Goal: Check status: Check status

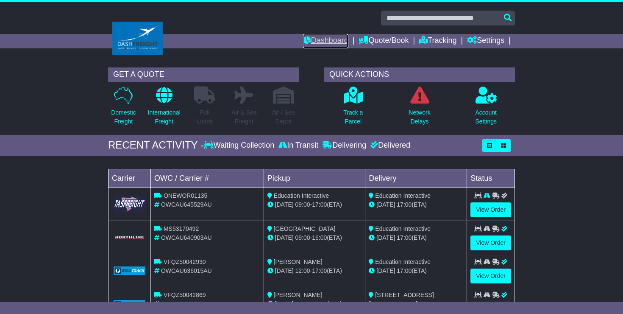
click at [328, 41] on link "Dashboard" at bounding box center [325, 41] width 45 height 14
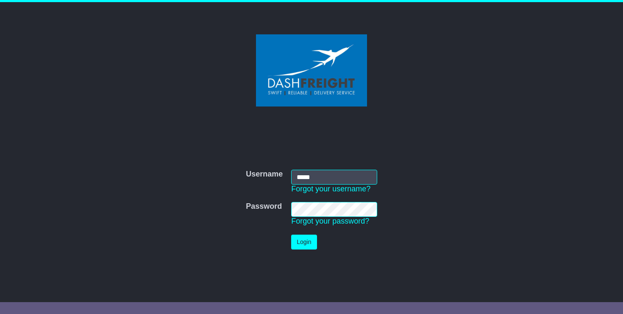
type input "**********"
click at [306, 243] on button "Login" at bounding box center [303, 241] width 25 height 15
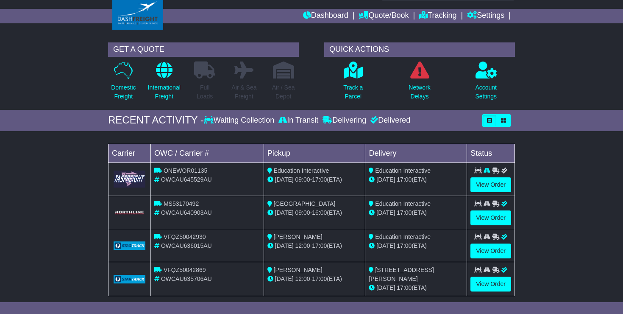
scroll to position [34, 0]
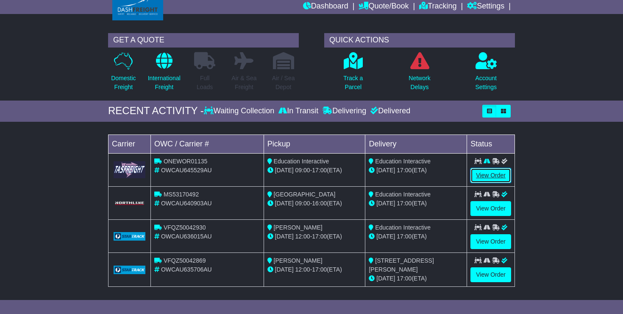
click at [494, 176] on link "View Order" at bounding box center [491, 175] width 41 height 15
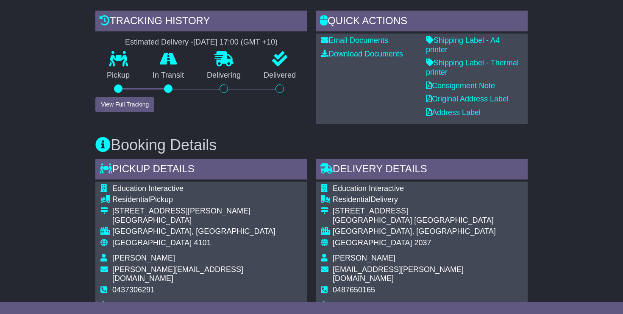
scroll to position [198, 0]
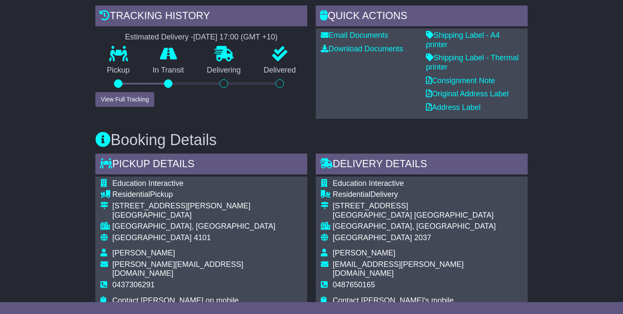
click at [120, 82] on div at bounding box center [118, 83] width 8 height 8
click at [116, 100] on button "View Full Tracking" at bounding box center [124, 99] width 59 height 15
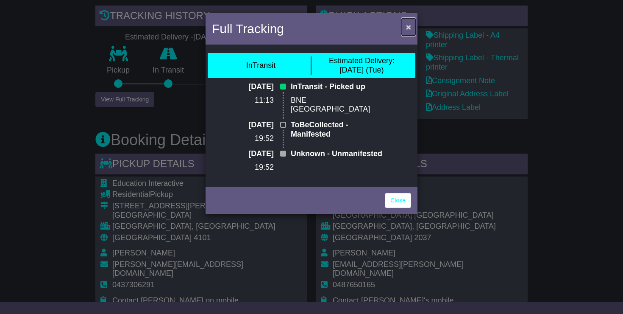
click at [407, 28] on span "×" at bounding box center [408, 27] width 5 height 10
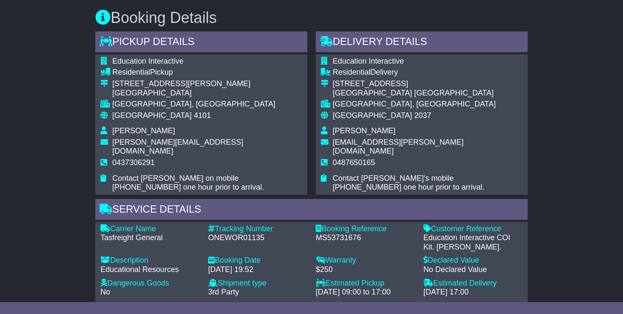
scroll to position [320, 0]
drag, startPoint x: 116, startPoint y: 34, endPoint x: 497, endPoint y: 278, distance: 452.1
click at [495, 279] on div "Pickup Details - Tail Lift Education Interactive Residential Pickup 1313/45 Dun…" at bounding box center [311, 167] width 441 height 272
click at [509, 278] on div "Estimated Delivery" at bounding box center [473, 282] width 99 height 9
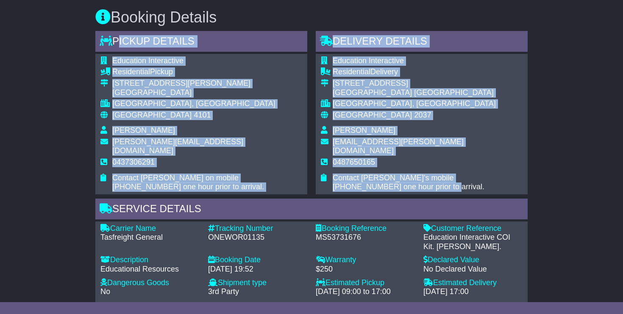
drag, startPoint x: 115, startPoint y: 30, endPoint x: 499, endPoint y: 170, distance: 408.8
click at [499, 170] on div "Pickup Details - Tail Lift Education Interactive Residential Pickup 1313/45 Dun…" at bounding box center [311, 167] width 441 height 272
copy div "Pickup Details - Tail Lift Education Interactive Residential Pickup 1313/45 Dun…"
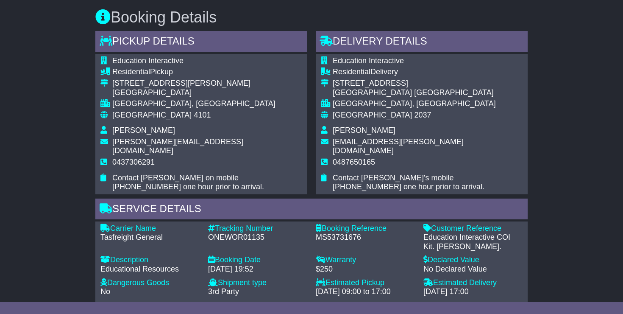
click at [568, 165] on div "Email Download Tracking Pricing Insurance" at bounding box center [311, 254] width 623 height 856
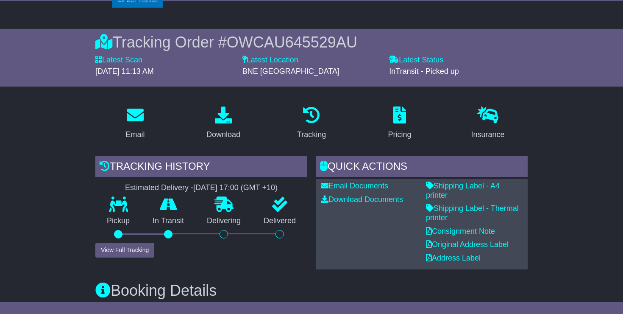
scroll to position [54, 0]
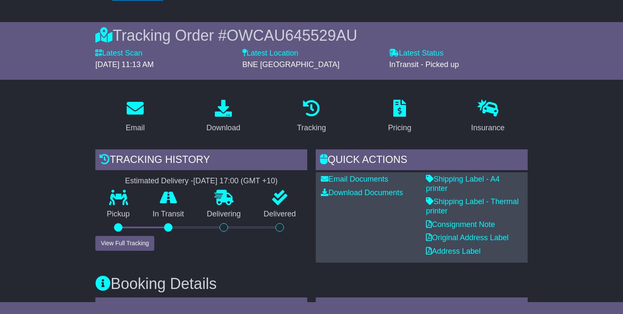
click at [171, 227] on div at bounding box center [168, 227] width 8 height 8
click at [134, 242] on button "View Full Tracking" at bounding box center [124, 243] width 59 height 15
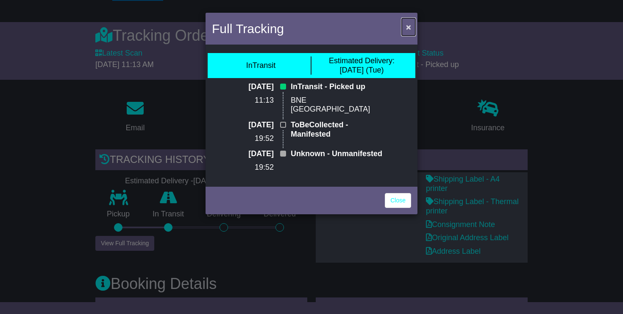
click at [412, 28] on button "×" at bounding box center [409, 26] width 14 height 17
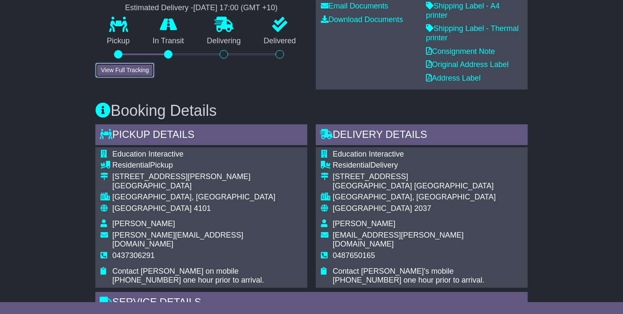
scroll to position [236, 0]
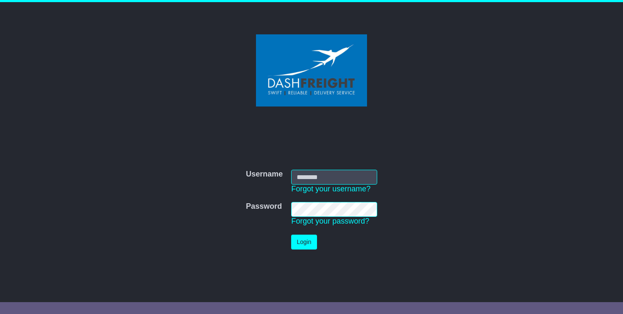
click at [353, 179] on input "Username" at bounding box center [334, 177] width 86 height 15
type input "**********"
click at [308, 243] on button "Login" at bounding box center [303, 241] width 25 height 15
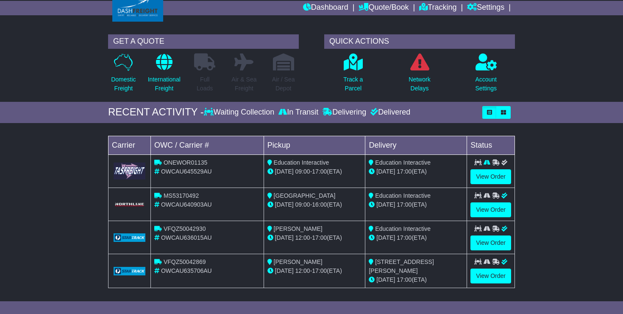
scroll to position [36, 0]
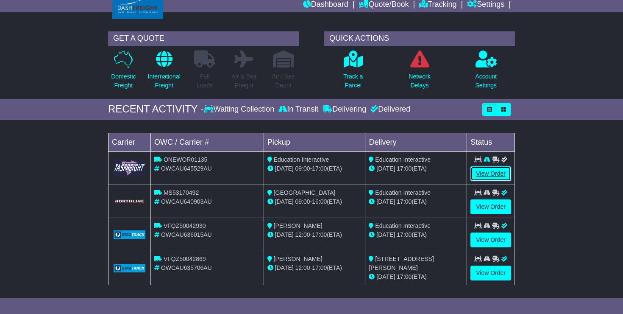
click at [495, 174] on link "View Order" at bounding box center [491, 173] width 41 height 15
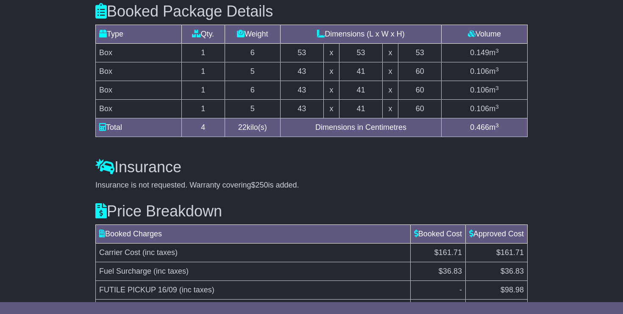
scroll to position [636, 0]
